Goal: Transaction & Acquisition: Subscribe to service/newsletter

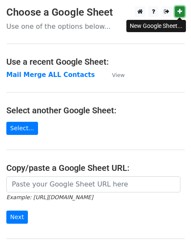
click at [181, 12] on icon at bounding box center [179, 11] width 5 height 6
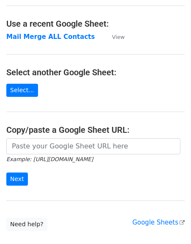
scroll to position [33, 0]
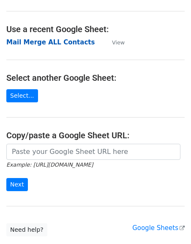
click at [60, 41] on strong "Mail Merge ALL Contacts" at bounding box center [50, 42] width 88 height 8
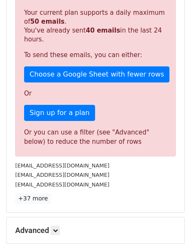
scroll to position [205, 0]
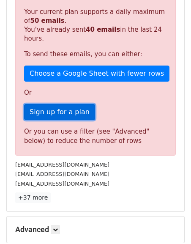
click at [78, 114] on link "Sign up for a plan" at bounding box center [59, 112] width 71 height 16
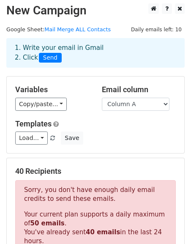
scroll to position [0, 0]
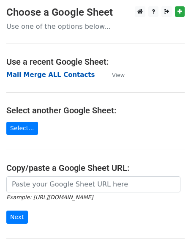
click at [55, 77] on strong "Mail Merge ALL Contacts" at bounding box center [50, 75] width 88 height 8
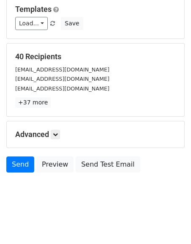
scroll to position [118, 0]
